Goal: Task Accomplishment & Management: Use online tool/utility

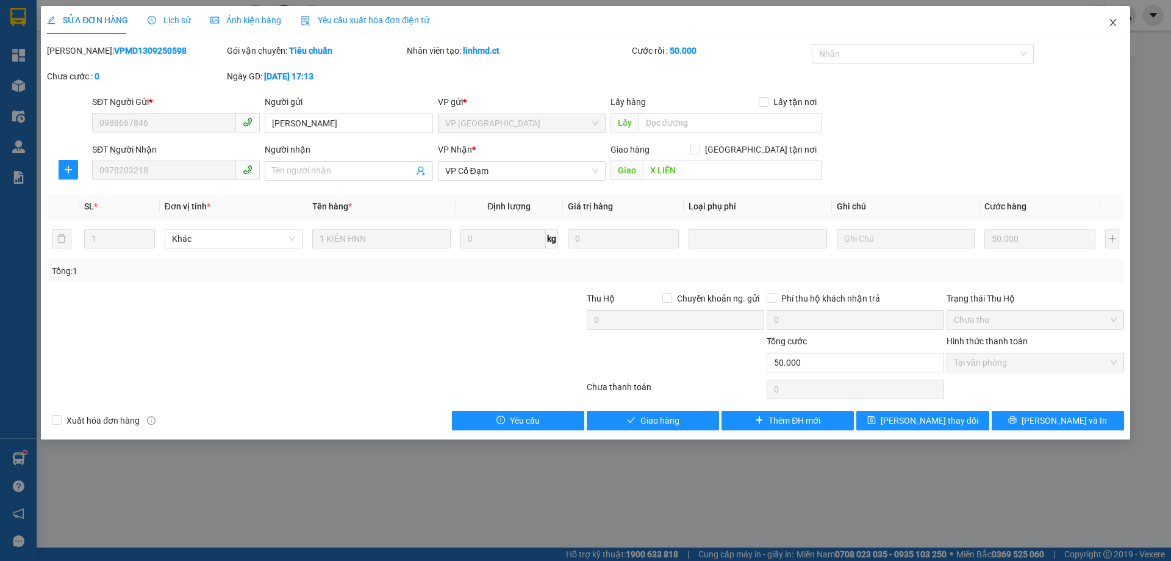
click at [1115, 23] on icon "close" at bounding box center [1114, 23] width 10 height 10
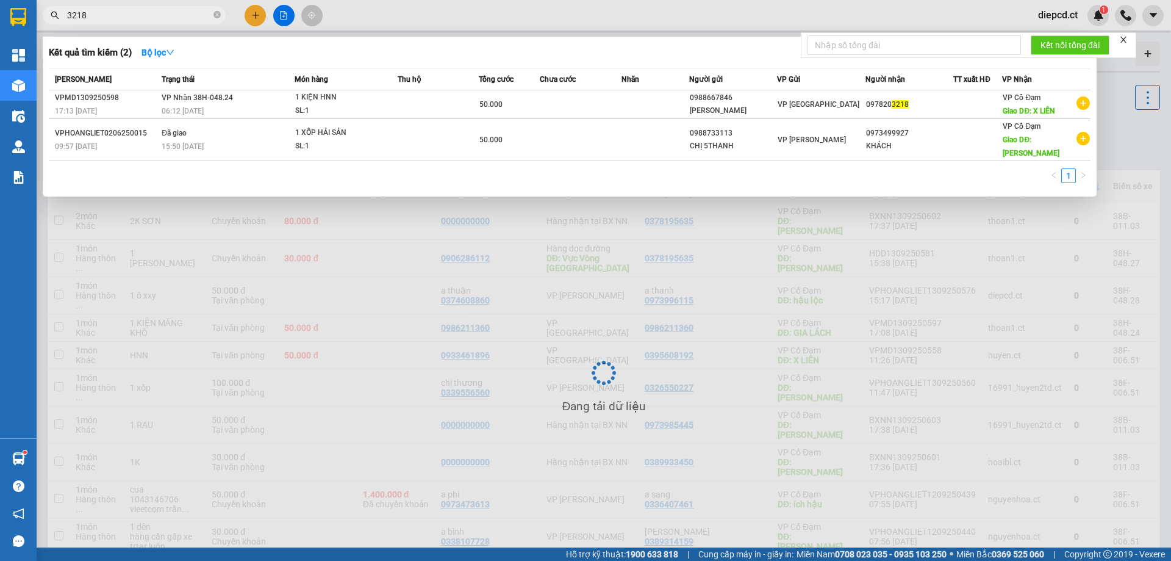
click at [120, 16] on input "3218" at bounding box center [139, 15] width 144 height 13
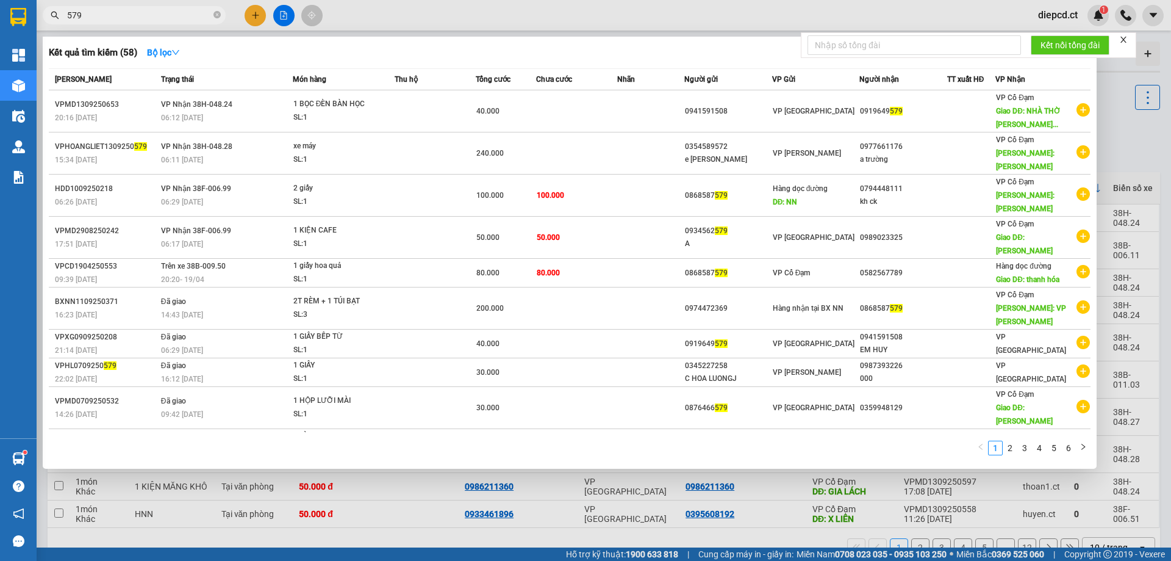
type input "579"
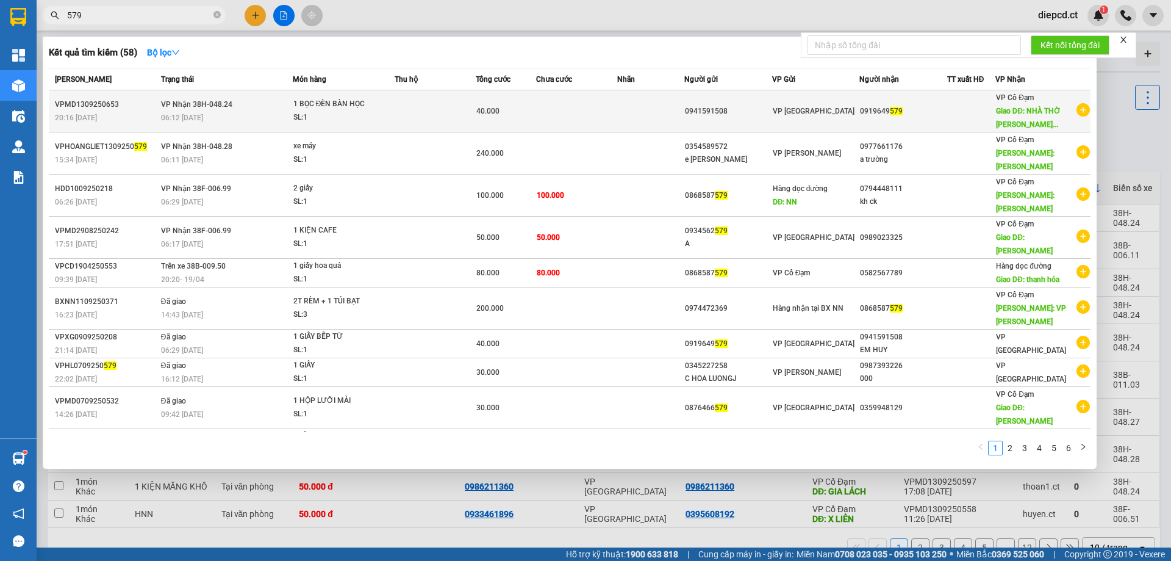
click at [340, 107] on div "1 BỌC ĐÈN BÀN HỌC" at bounding box center [339, 104] width 92 height 13
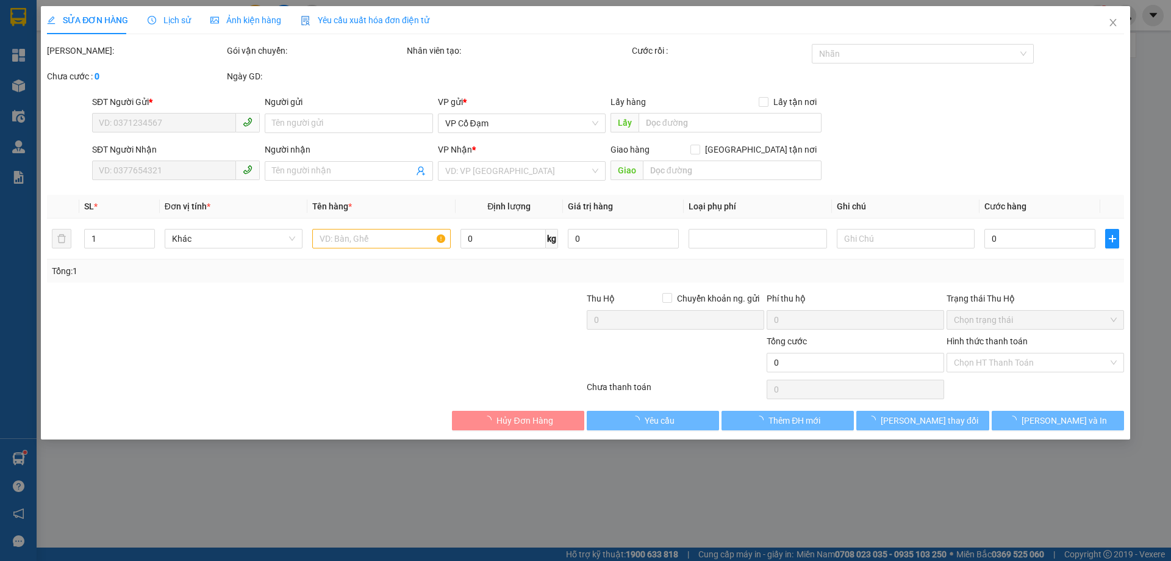
type input "0941591508"
type input "0919649579"
type input "NHÀ THỜ [PERSON_NAME]"
type input "40.000"
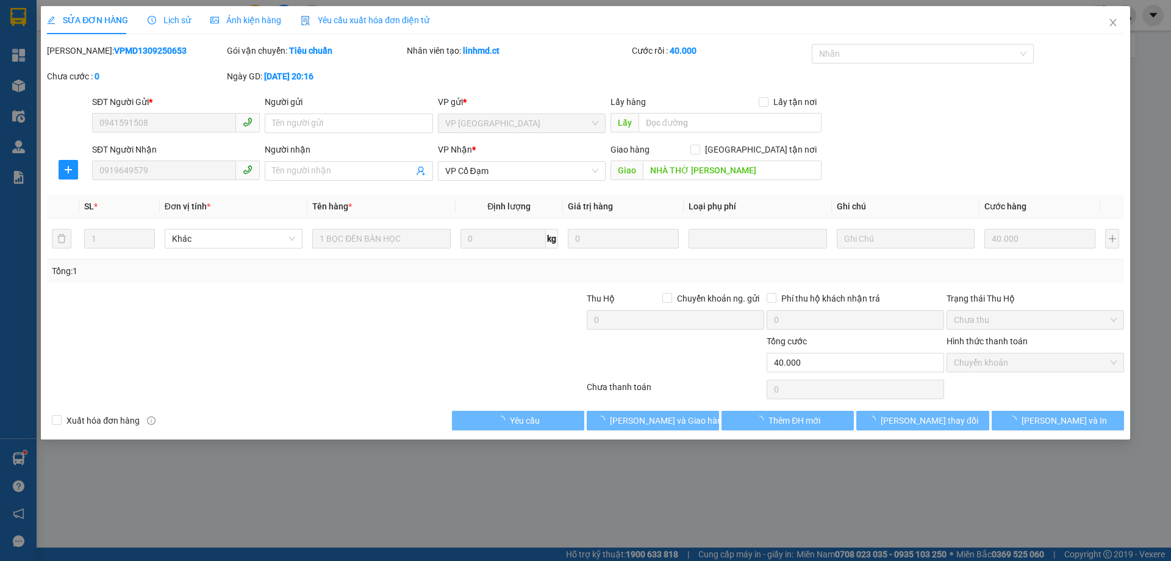
click at [181, 19] on span "Lịch sử" at bounding box center [169, 20] width 43 height 10
